Goal: Navigation & Orientation: Find specific page/section

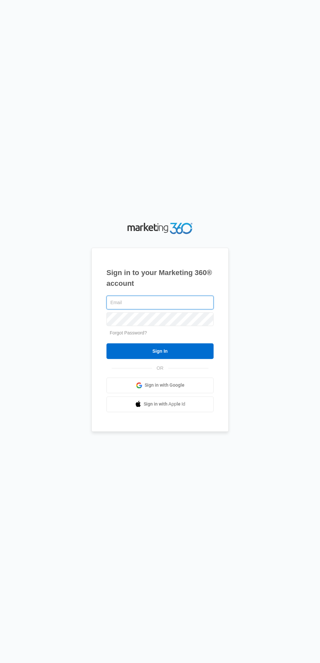
click at [170, 309] on input "text" at bounding box center [159, 303] width 107 height 14
type input "ahunter8817@gmail.com"
click at [106, 343] on input "Sign In" at bounding box center [159, 351] width 107 height 16
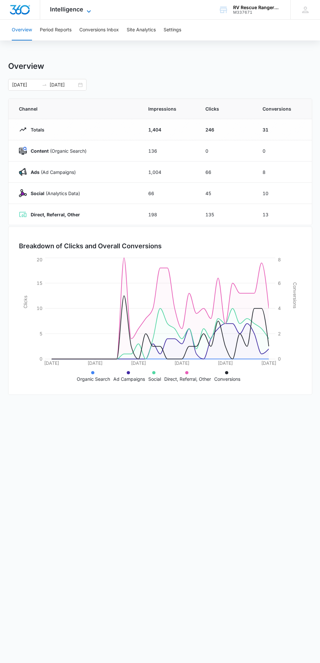
click at [79, 9] on span "Intelligence" at bounding box center [66, 9] width 33 height 7
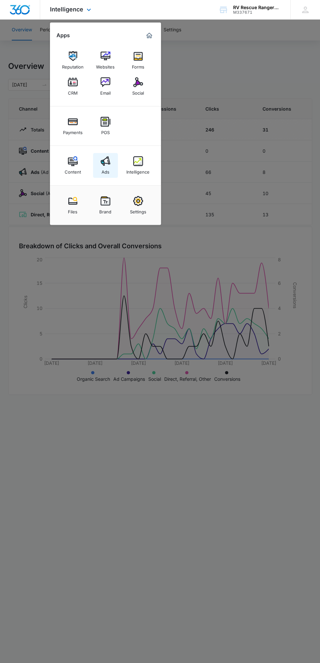
click at [105, 172] on div "Ads" at bounding box center [105, 170] width 8 height 8
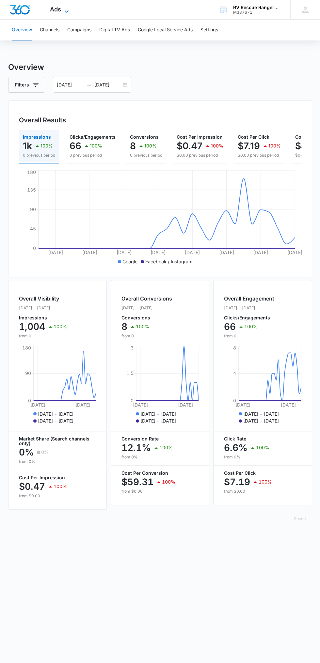
click at [66, 10] on icon at bounding box center [67, 12] width 8 height 8
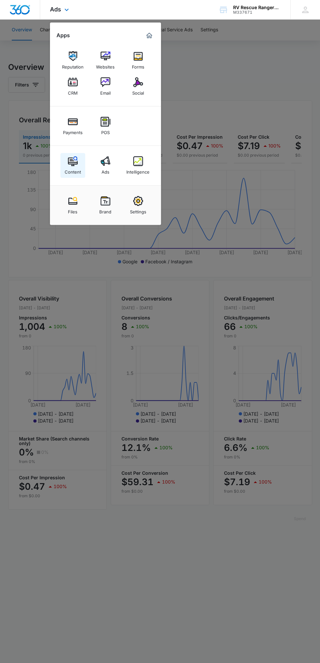
click at [69, 171] on div "Content" at bounding box center [73, 170] width 16 height 8
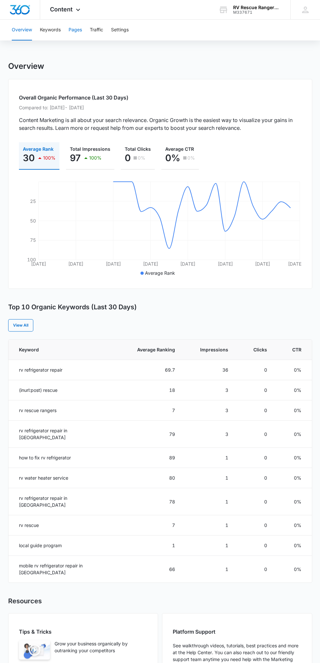
click at [72, 29] on button "Pages" at bounding box center [75, 30] width 13 height 21
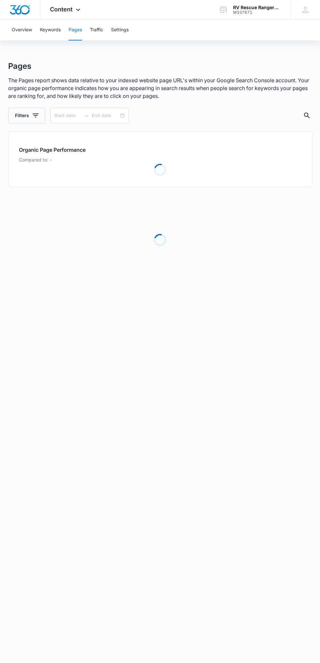
type input "[DATE]"
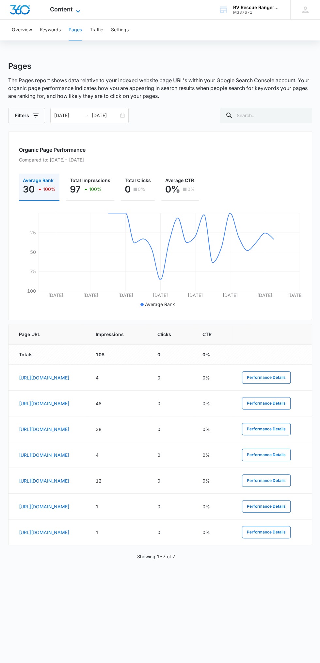
click at [65, 9] on span "Content" at bounding box center [61, 9] width 23 height 7
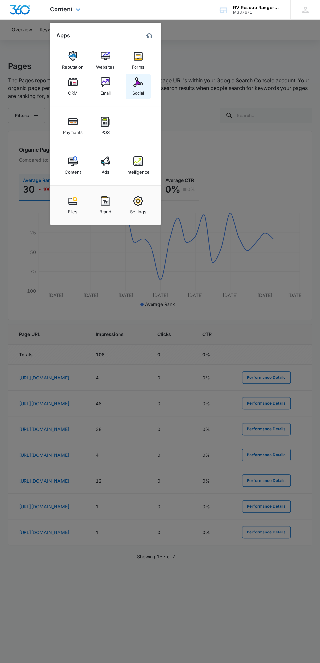
click at [137, 91] on div "Social" at bounding box center [138, 91] width 12 height 8
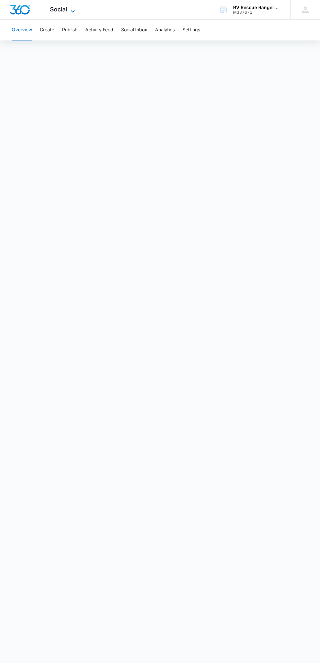
click at [54, 10] on span "Social" at bounding box center [58, 9] width 17 height 7
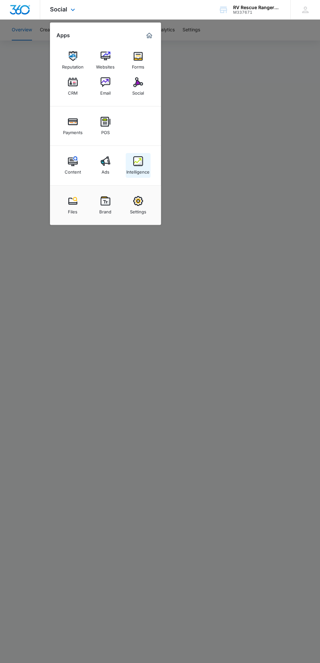
click at [138, 160] on img at bounding box center [138, 161] width 10 height 10
